Goal: Transaction & Acquisition: Register for event/course

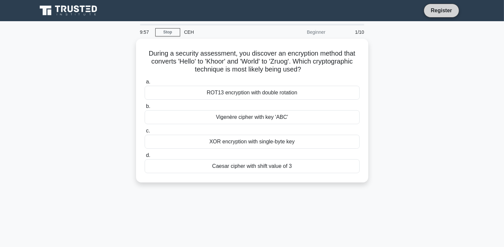
click at [445, 9] on link "Register" at bounding box center [440, 10] width 29 height 8
